Goal: Task Accomplishment & Management: Manage account settings

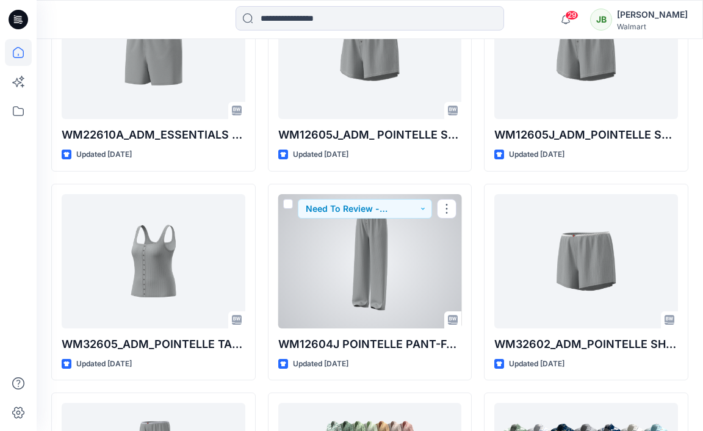
scroll to position [638, 0]
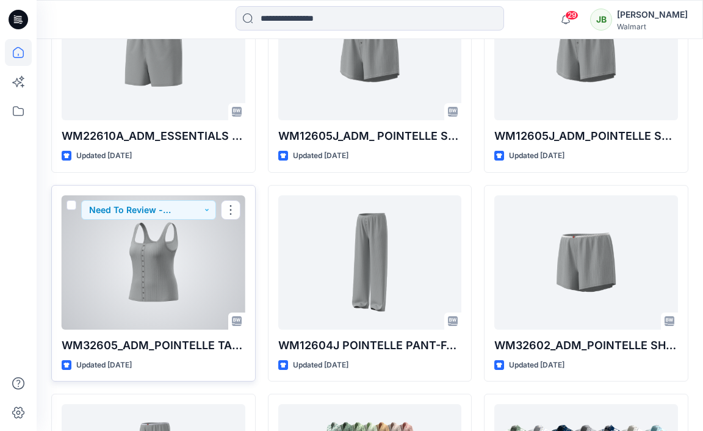
click at [193, 293] on div at bounding box center [154, 262] width 184 height 134
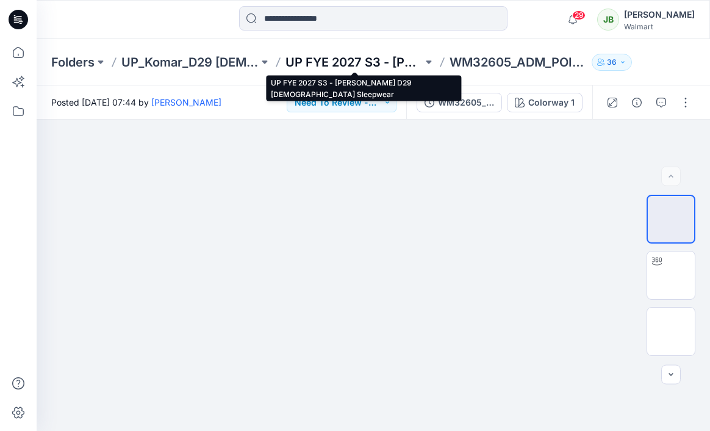
click at [342, 65] on p "UP FYE 2027 S3 - Komar D29 Ladies Sleepwear" at bounding box center [354, 62] width 137 height 17
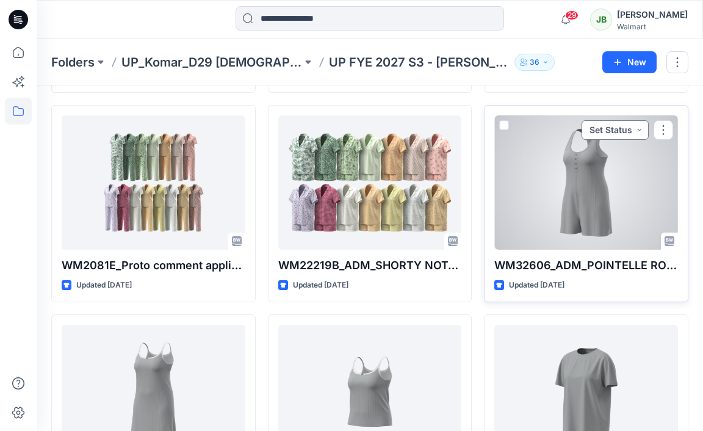
scroll to position [450, 0]
click at [644, 127] on button "Set Status" at bounding box center [614, 130] width 67 height 20
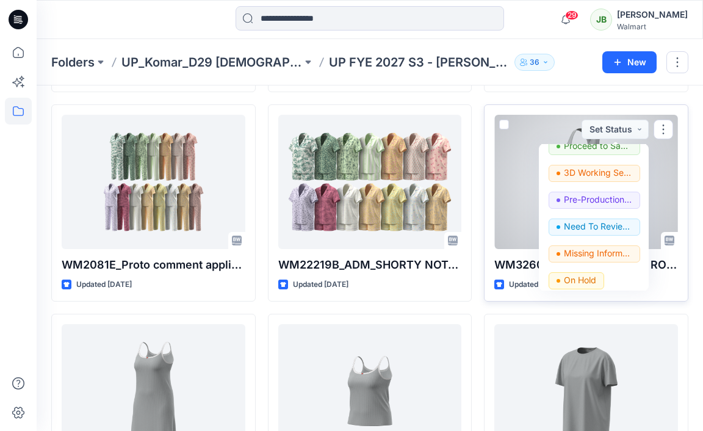
scroll to position [122, 0]
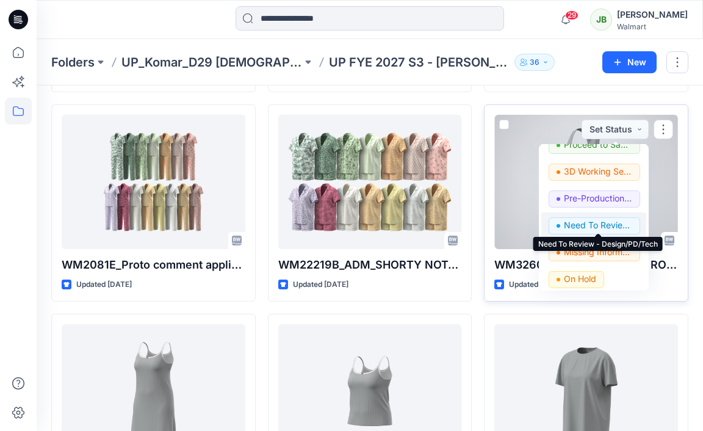
click at [595, 217] on p "Need To Review - Design/PD/Tech" at bounding box center [598, 225] width 68 height 16
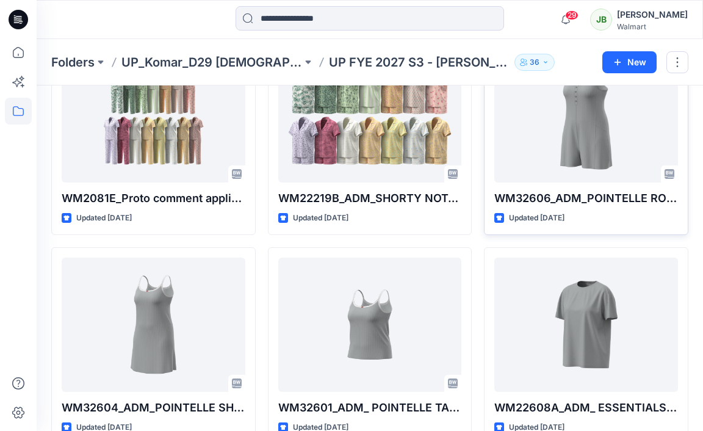
scroll to position [572, 0]
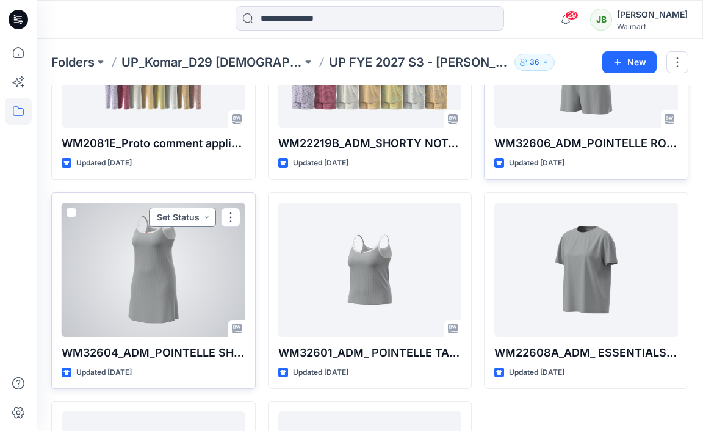
click at [189, 220] on button "Set Status" at bounding box center [182, 217] width 67 height 20
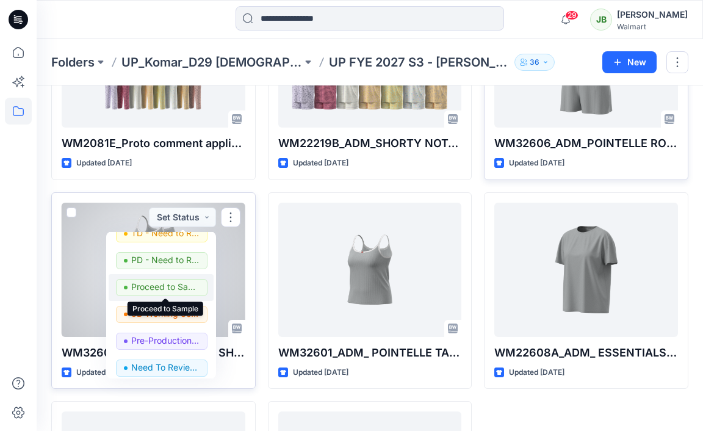
scroll to position [76, 0]
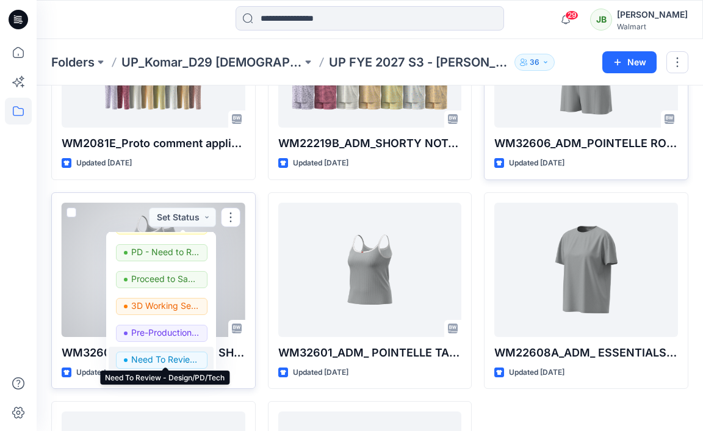
click at [168, 358] on p "Need To Review - Design/PD/Tech" at bounding box center [165, 359] width 68 height 16
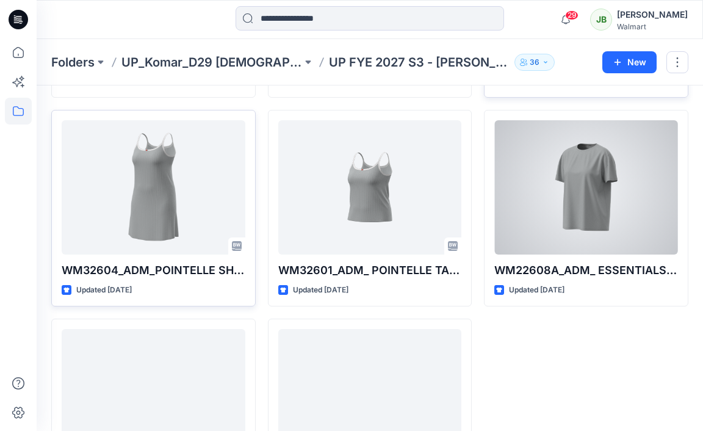
scroll to position [613, 0]
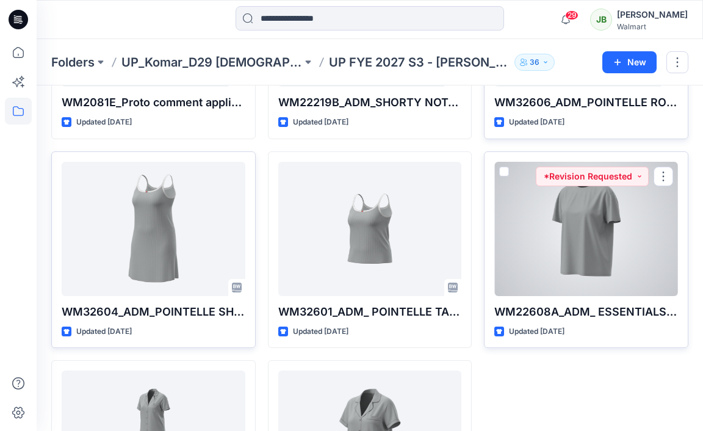
click at [594, 220] on div at bounding box center [586, 229] width 184 height 134
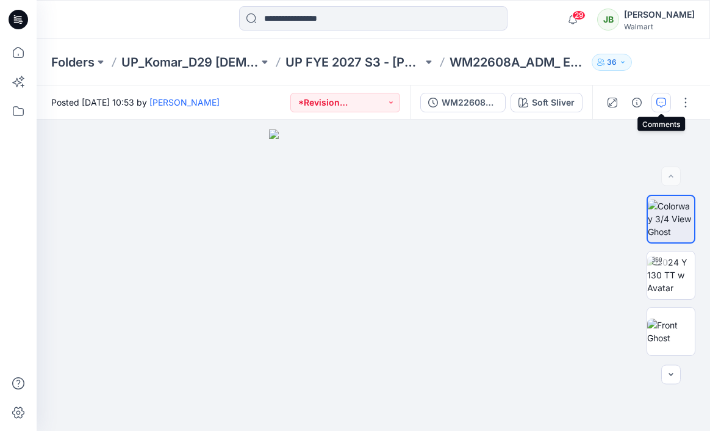
click at [663, 102] on icon "button" at bounding box center [662, 103] width 10 height 10
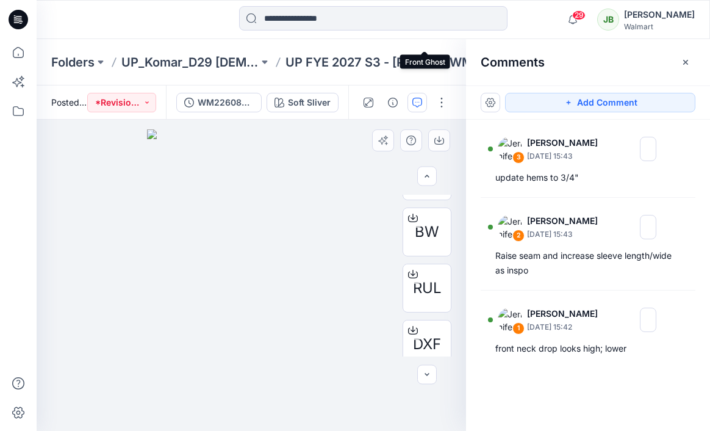
scroll to position [392, 0]
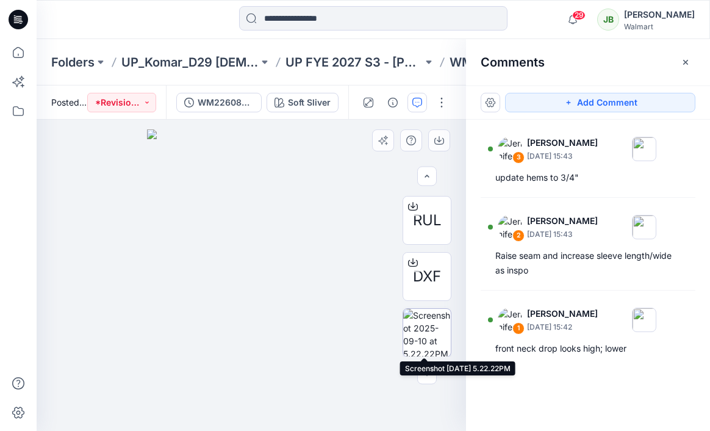
click at [431, 329] on img at bounding box center [427, 333] width 48 height 48
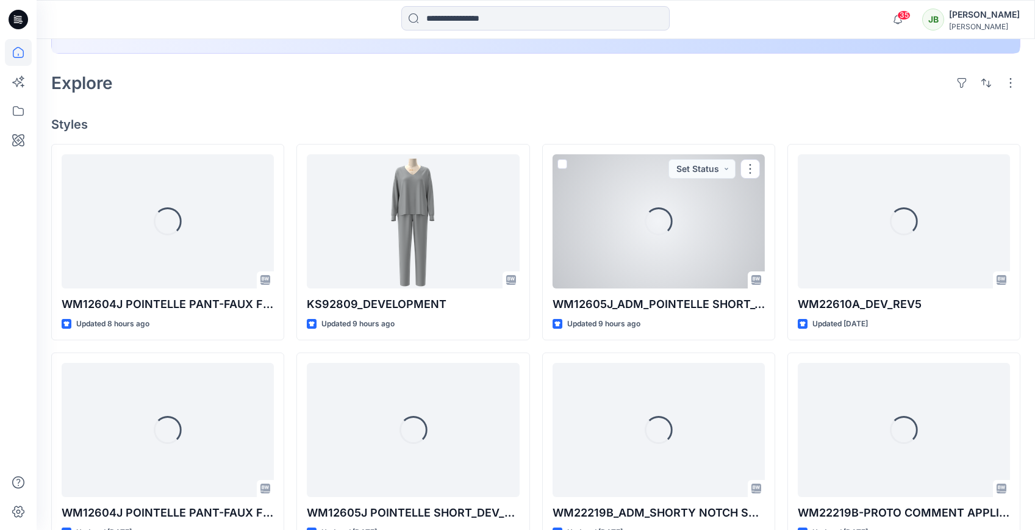
scroll to position [261, 0]
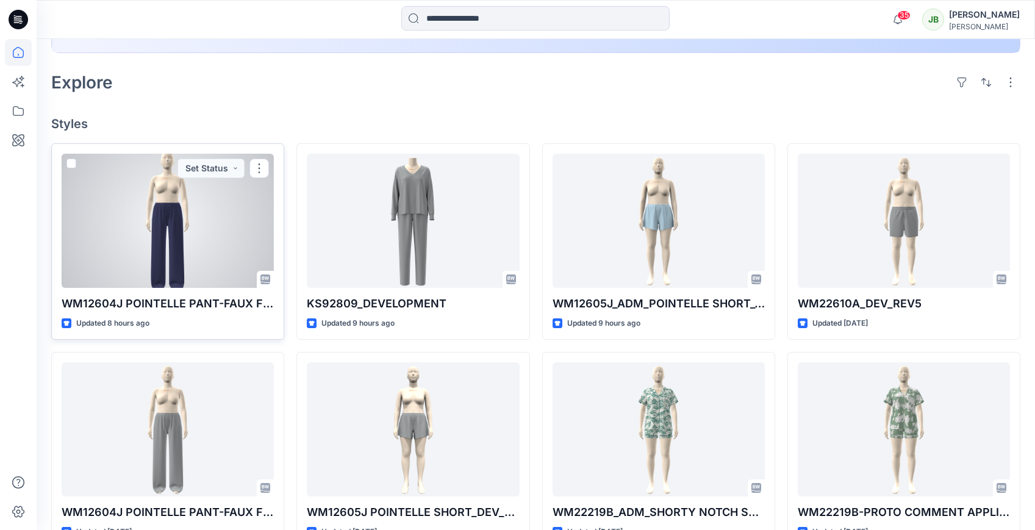
click at [226, 263] on div at bounding box center [168, 221] width 212 height 134
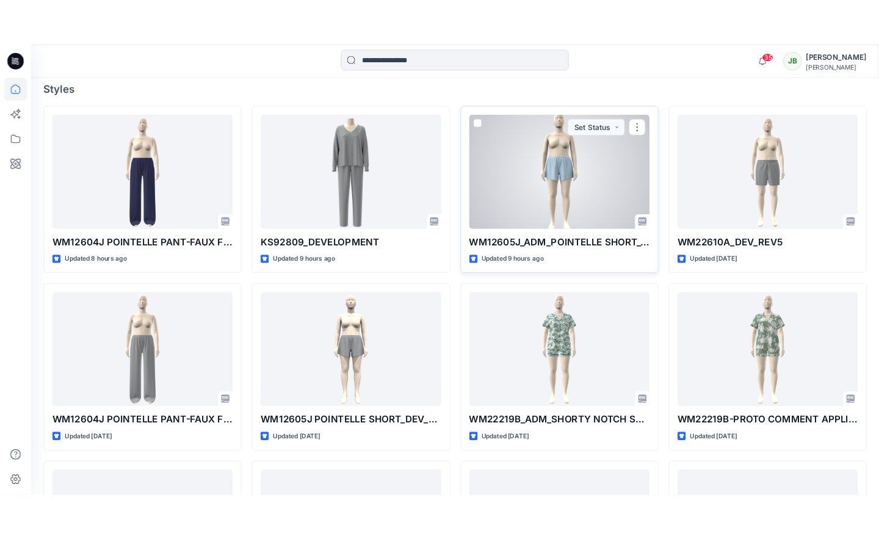
scroll to position [337, 0]
